Goal: Information Seeking & Learning: Understand process/instructions

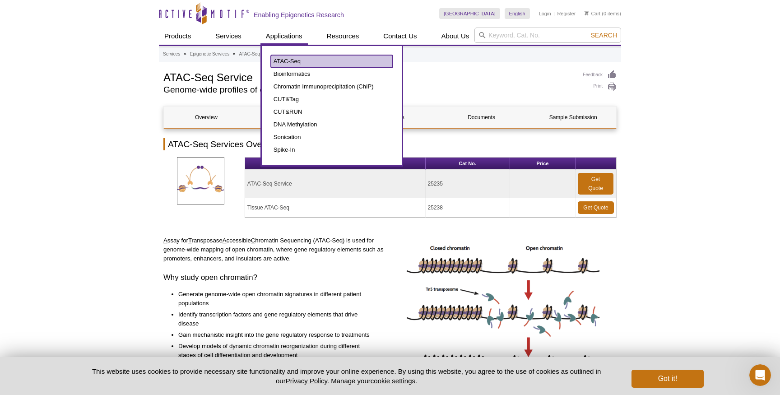
click at [288, 61] on link "ATAC-Seq" at bounding box center [332, 61] width 122 height 13
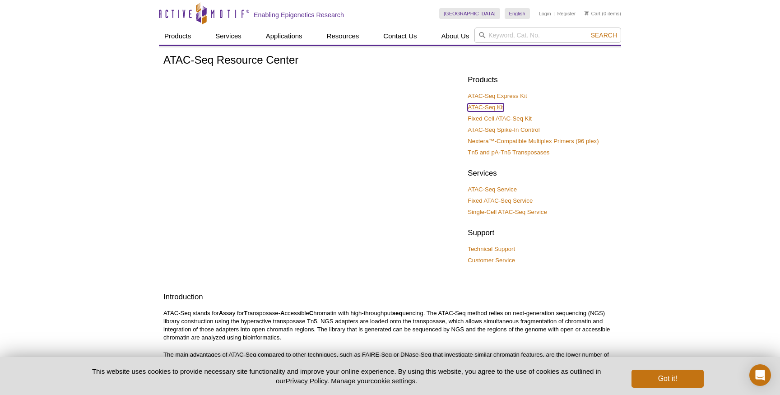
click at [498, 106] on link "ATAC-Seq Kit" at bounding box center [486, 107] width 36 height 8
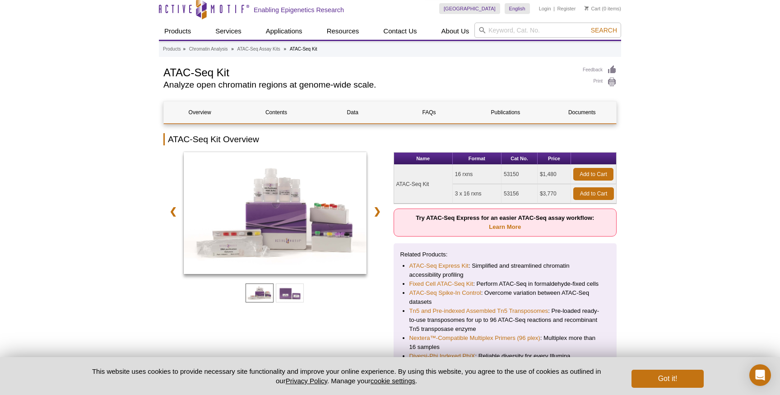
scroll to position [28, 0]
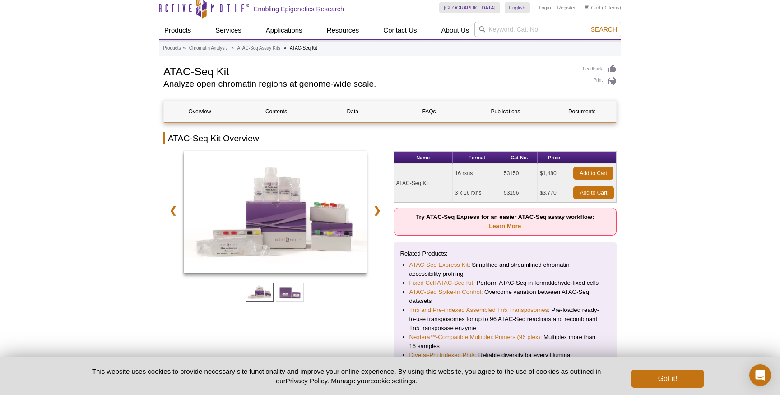
click at [463, 178] on td "16 rxns" at bounding box center [477, 173] width 49 height 19
click at [463, 176] on td "16 rxns" at bounding box center [477, 173] width 49 height 19
click at [497, 260] on li "ATAC-Seq Express Kit : Simplified and streamlined chromatin accessibility profi…" at bounding box center [505, 269] width 192 height 18
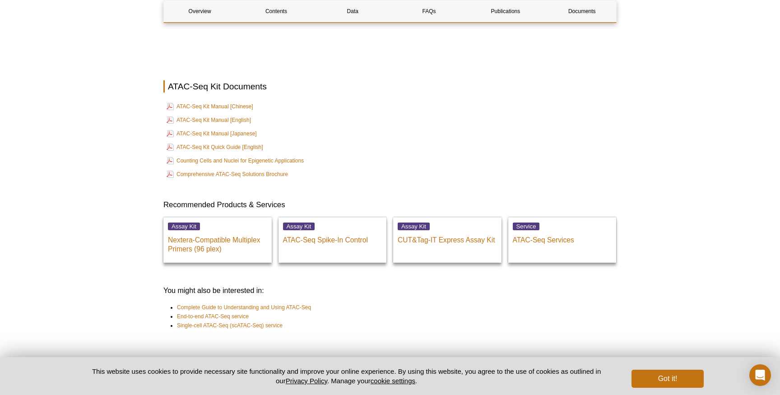
scroll to position [2428, 0]
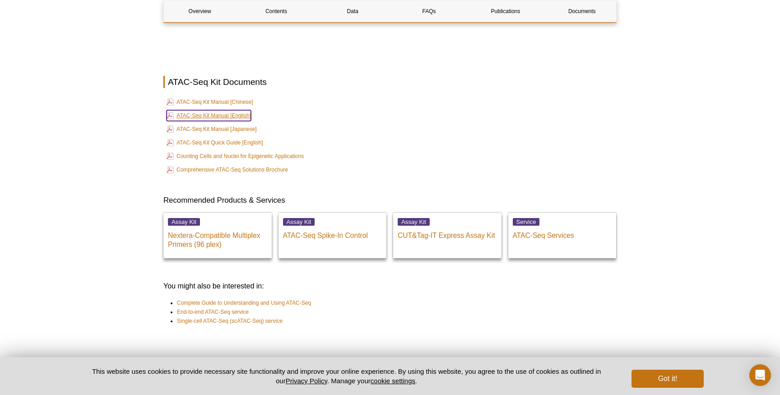
click at [196, 111] on link "ATAC-Seq Kit Manual [English]" at bounding box center [209, 115] width 84 height 11
